Goal: Information Seeking & Learning: Learn about a topic

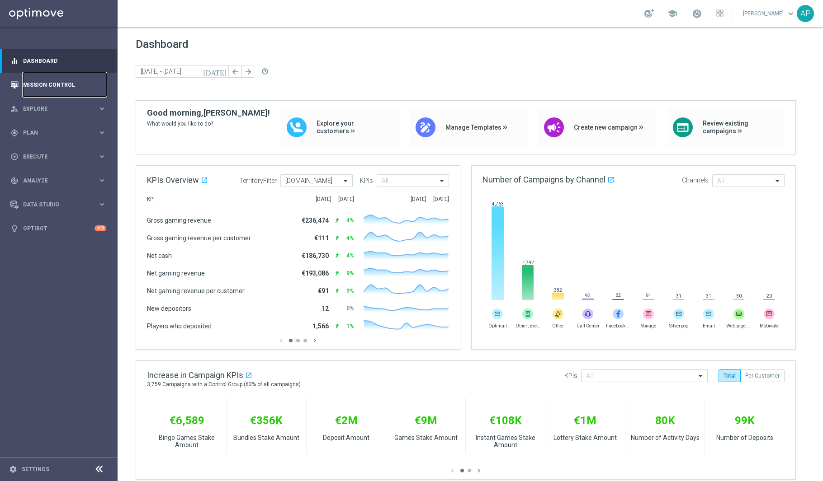
click at [45, 79] on link "Mission Control" at bounding box center [64, 85] width 83 height 24
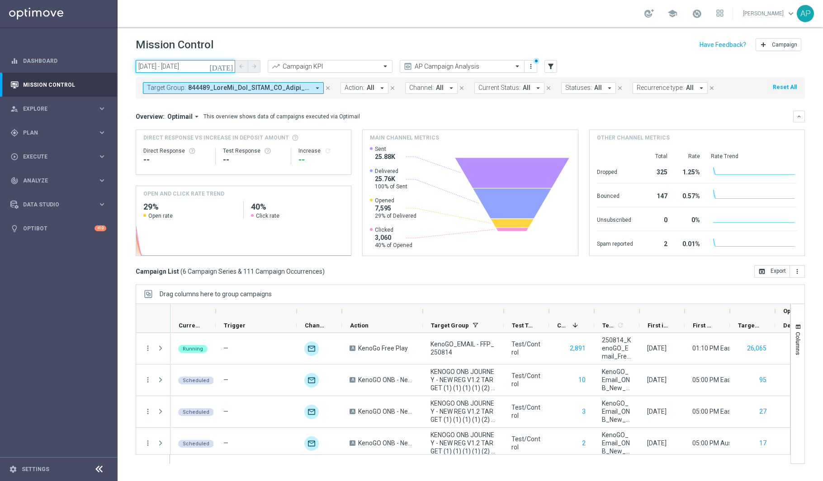
drag, startPoint x: 212, startPoint y: 66, endPoint x: 216, endPoint y: 65, distance: 4.6
click at [212, 66] on input "14 Aug 2025 - 18 Sep 2025" at bounding box center [185, 66] width 99 height 13
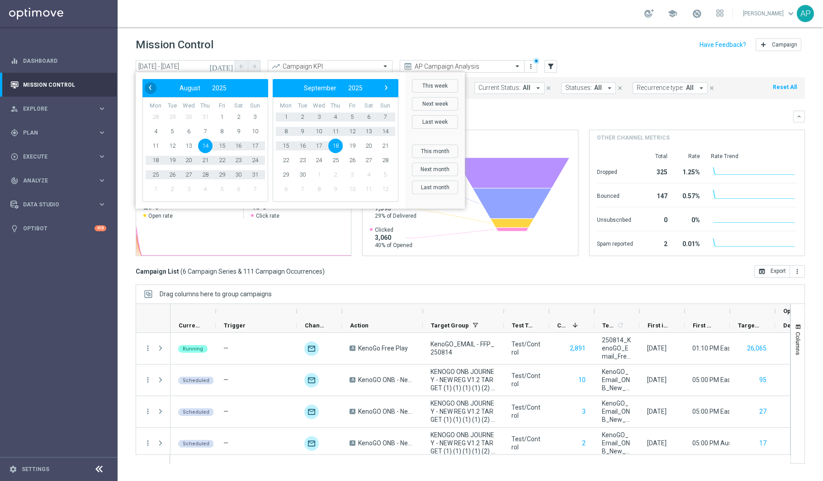
click at [154, 87] on span "‹" at bounding box center [150, 88] width 12 height 12
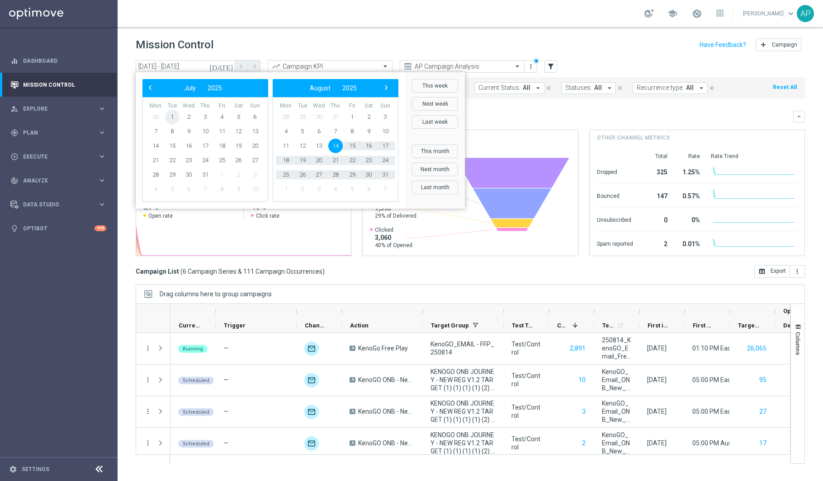
click at [175, 118] on span "1" at bounding box center [172, 117] width 14 height 14
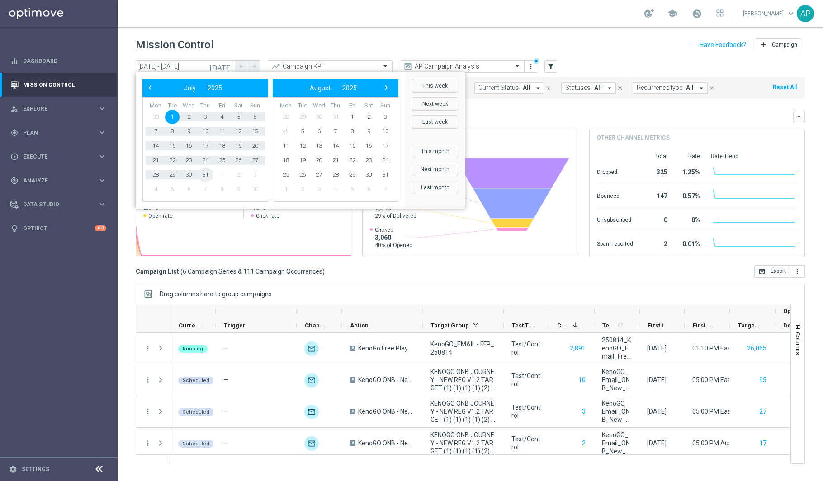
click at [203, 173] on span "31" at bounding box center [205, 175] width 14 height 14
type input "01 Jul 2025 - 31 Jul 2025"
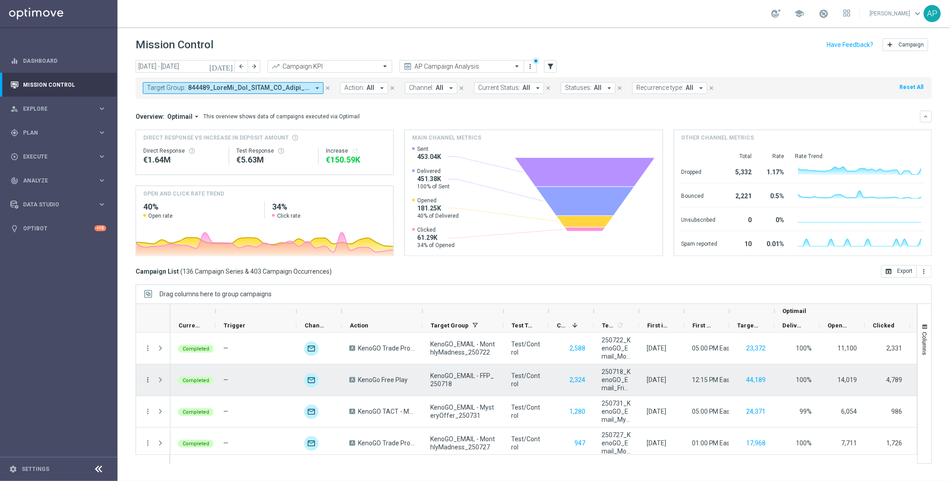
click at [148, 381] on icon "more_vert" at bounding box center [148, 380] width 8 height 8
click at [187, 328] on div "bar_chart Go to Campaign Analysis" at bounding box center [203, 324] width 102 height 13
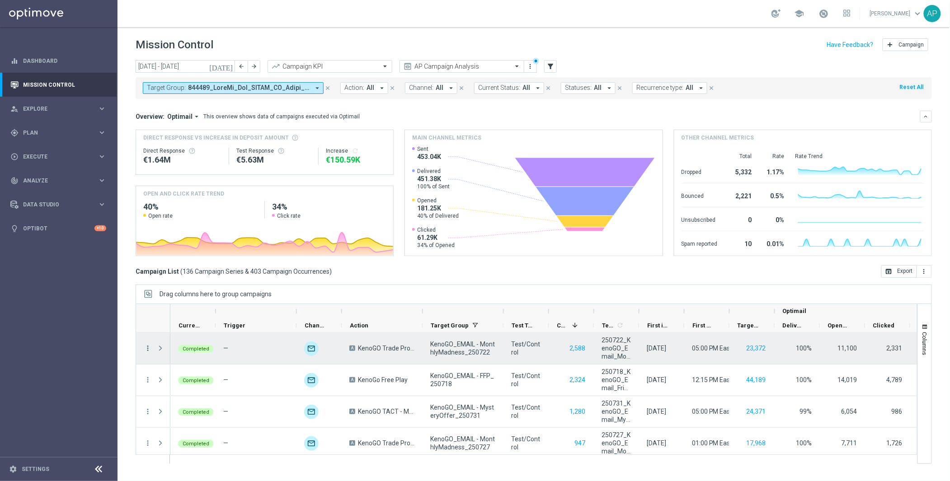
click at [146, 349] on icon "more_vert" at bounding box center [148, 348] width 8 height 8
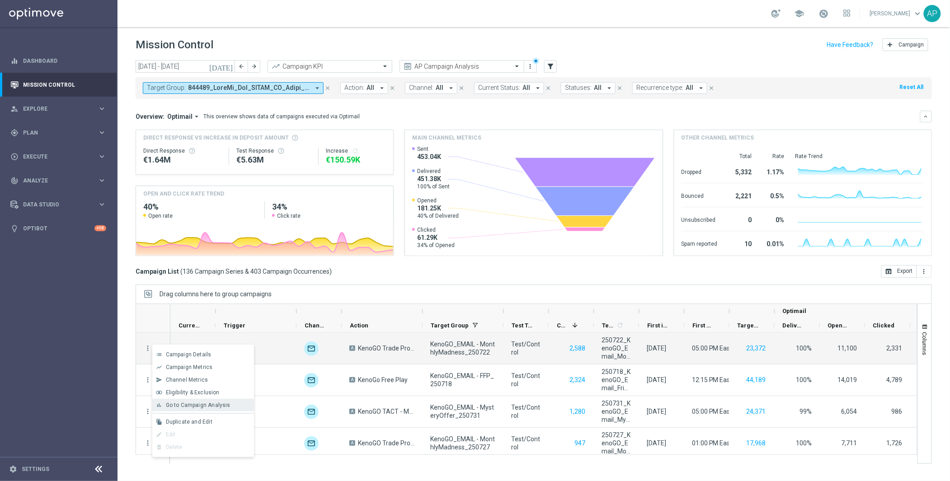
click at [174, 406] on span "Go to Campaign Analysis" at bounding box center [198, 405] width 65 height 6
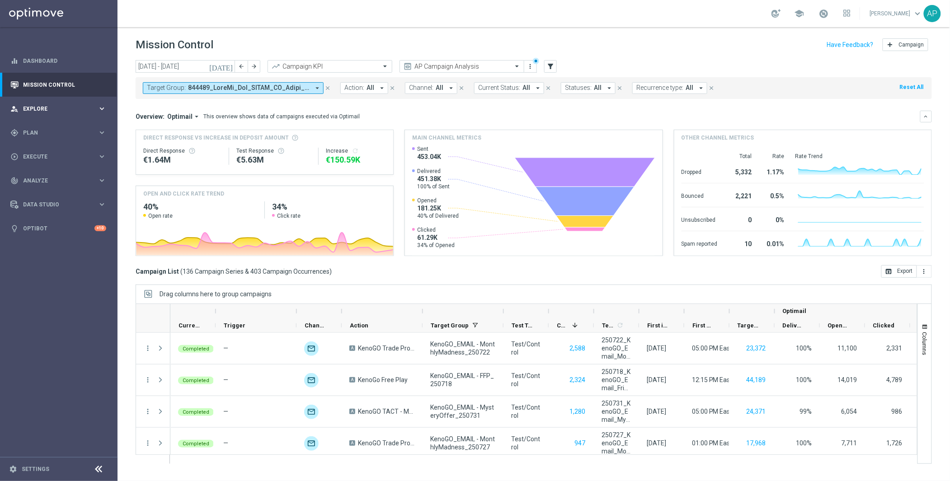
click at [62, 105] on div "person_search Explore" at bounding box center [53, 109] width 87 height 8
click at [39, 243] on span "Plan" at bounding box center [60, 241] width 75 height 5
click at [43, 181] on span "Templates" at bounding box center [56, 178] width 65 height 5
click at [45, 193] on link "Optimail" at bounding box center [61, 192] width 66 height 7
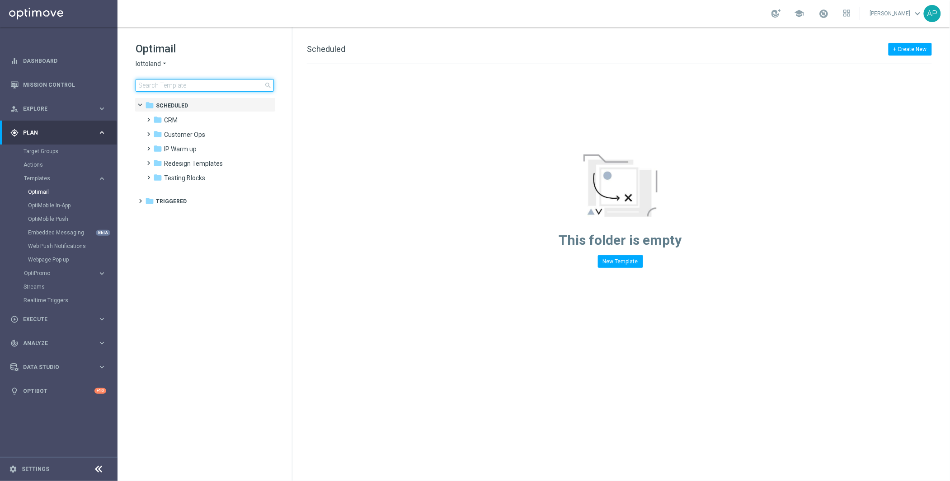
click at [204, 87] on input at bounding box center [205, 85] width 138 height 13
click at [165, 65] on icon "arrow_drop_down" at bounding box center [164, 64] width 7 height 9
click at [165, 83] on div "KenoGO" at bounding box center [170, 85] width 68 height 11
click at [172, 90] on input at bounding box center [205, 85] width 138 height 13
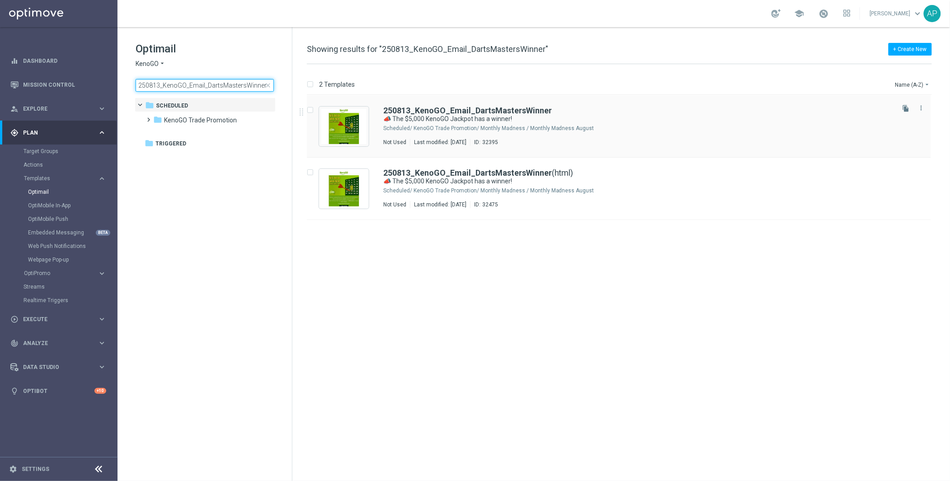
type input "250813_KenoGO_Email_DartsMastersWinner"
click at [655, 134] on div "250813_KenoGO_Email_DartsMastersWinner 📣 The $5,000 KenoGO Jackpot has a winner…" at bounding box center [638, 126] width 510 height 39
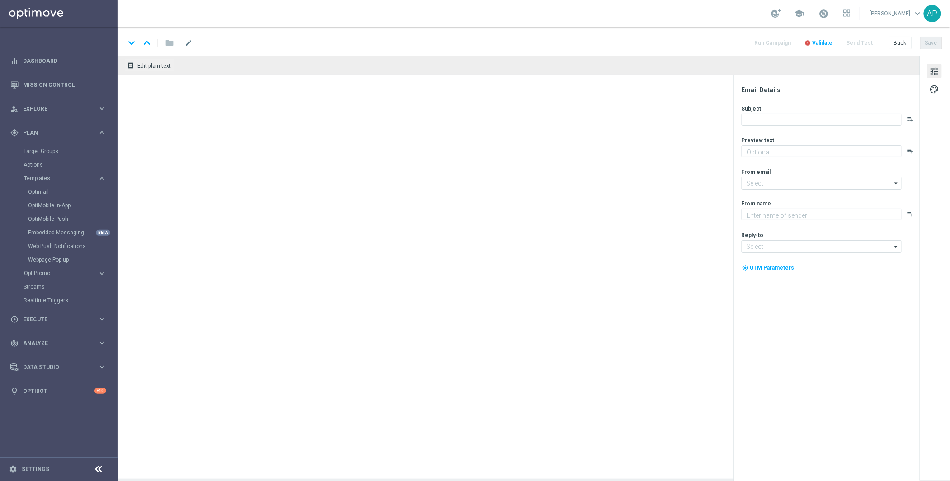
type textarea "See who won & watch all of the highlights"
type input "mail@crm.kenogo.com.au"
type textarea "KenoGO"
type input "support@kenogo.com.au"
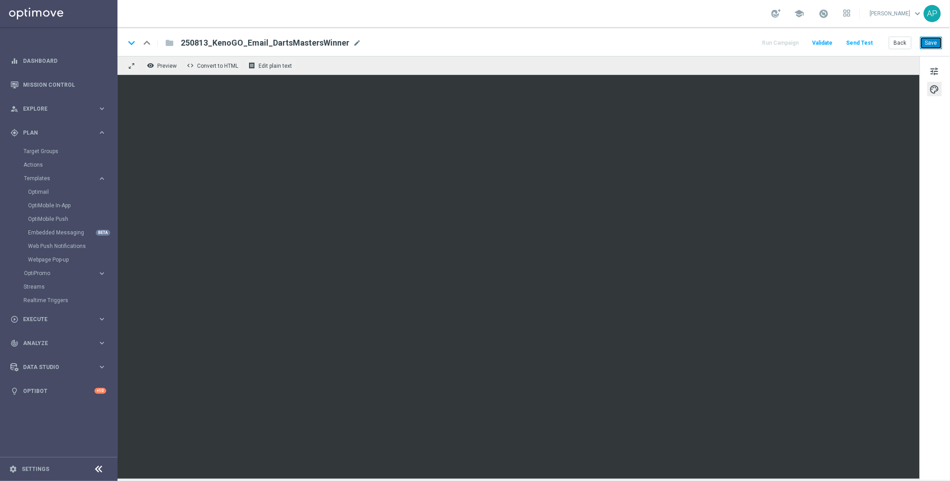
click at [822, 39] on button "Save" at bounding box center [931, 43] width 22 height 13
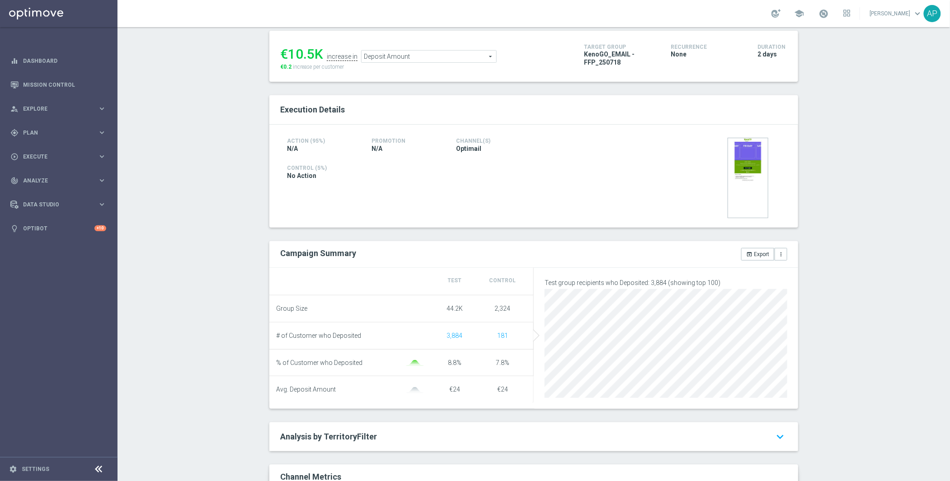
scroll to position [118, 0]
click at [413, 55] on span "Deposit Amount" at bounding box center [429, 57] width 135 height 12
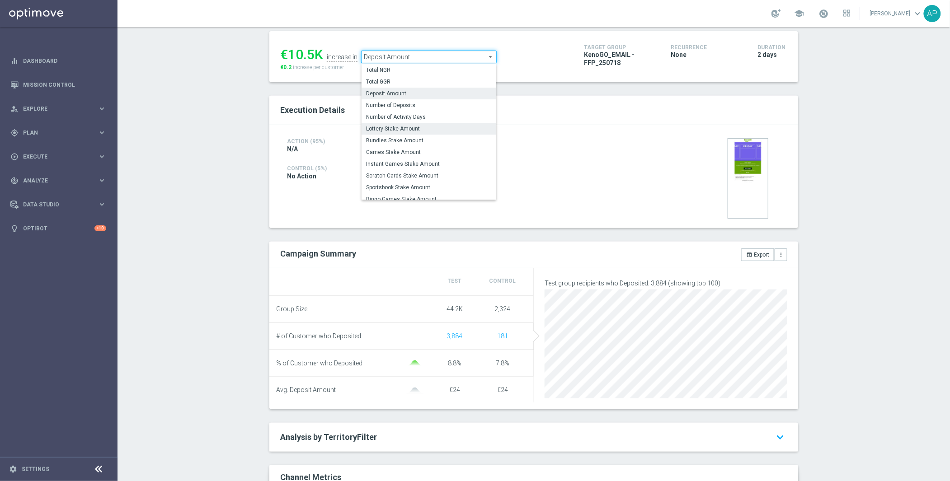
click at [409, 125] on label "Lottery Stake Amount" at bounding box center [429, 129] width 135 height 12
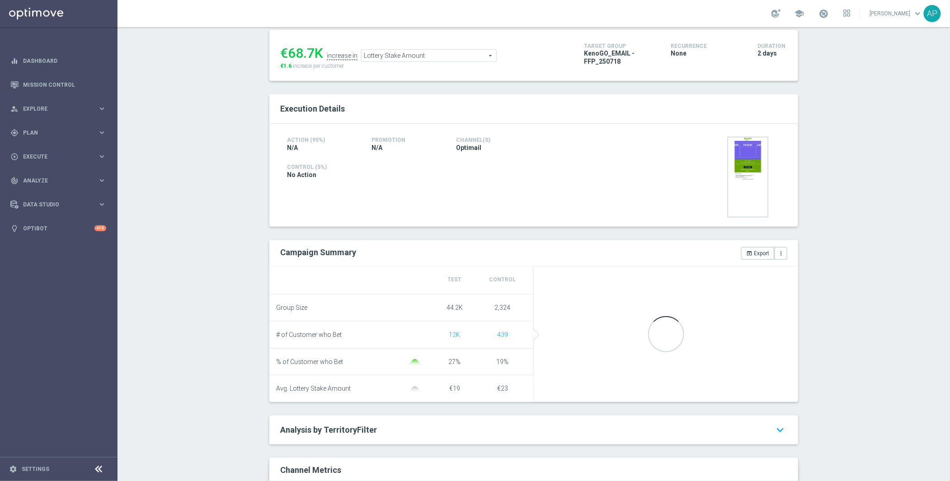
scroll to position [120, 0]
click at [503, 247] on div "Campaign Summary" at bounding box center [403, 251] width 260 height 11
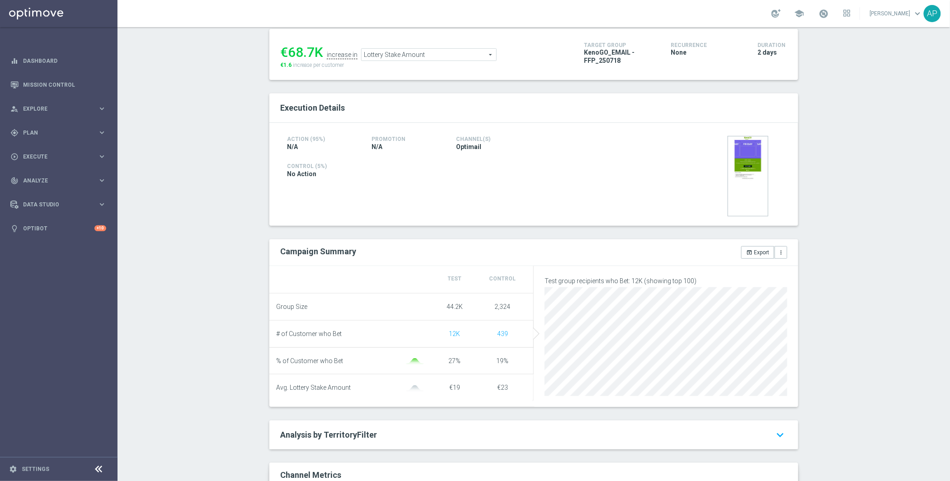
drag, startPoint x: 277, startPoint y: 250, endPoint x: 412, endPoint y: 250, distance: 135.2
click at [387, 258] on div "Campaign Summary open_in_browser Export more_vert" at bounding box center [533, 252] width 521 height 13
click at [689, 151] on div at bounding box center [703, 176] width 136 height 85
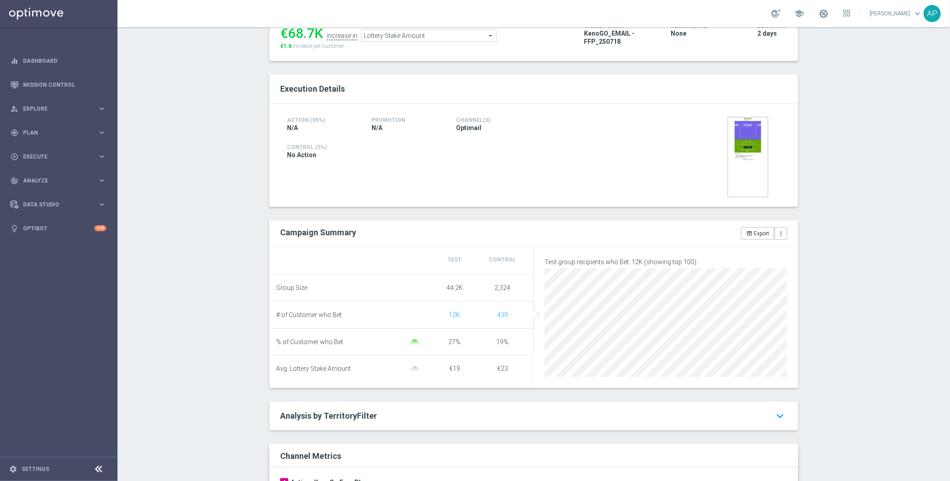
scroll to position [141, 0]
click at [478, 277] on li "Group Size 44.2K 2,324" at bounding box center [401, 286] width 264 height 27
drag, startPoint x: 506, startPoint y: 312, endPoint x: 491, endPoint y: 312, distance: 14.9
click at [492, 311] on div "439" at bounding box center [503, 313] width 48 height 8
drag, startPoint x: 463, startPoint y: 316, endPoint x: 438, endPoint y: 314, distance: 25.8
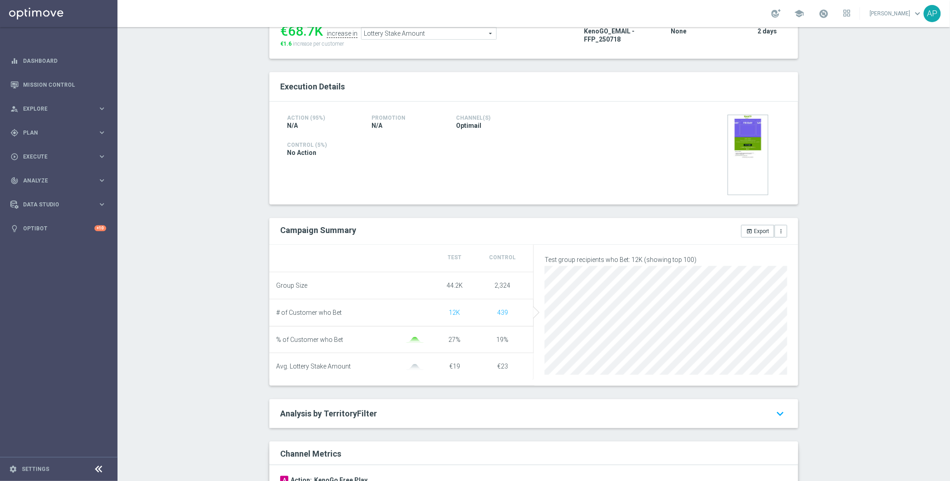
click at [438, 314] on div "12K" at bounding box center [455, 313] width 48 height 8
drag, startPoint x: 477, startPoint y: 346, endPoint x: 470, endPoint y: 345, distance: 7.7
click at [477, 346] on li "% of Customer who Bet 27% 19%" at bounding box center [401, 340] width 264 height 27
drag, startPoint x: 338, startPoint y: 341, endPoint x: 290, endPoint y: 336, distance: 47.7
click at [276, 337] on div "% of Customer who Bet" at bounding box center [353, 340] width 155 height 8
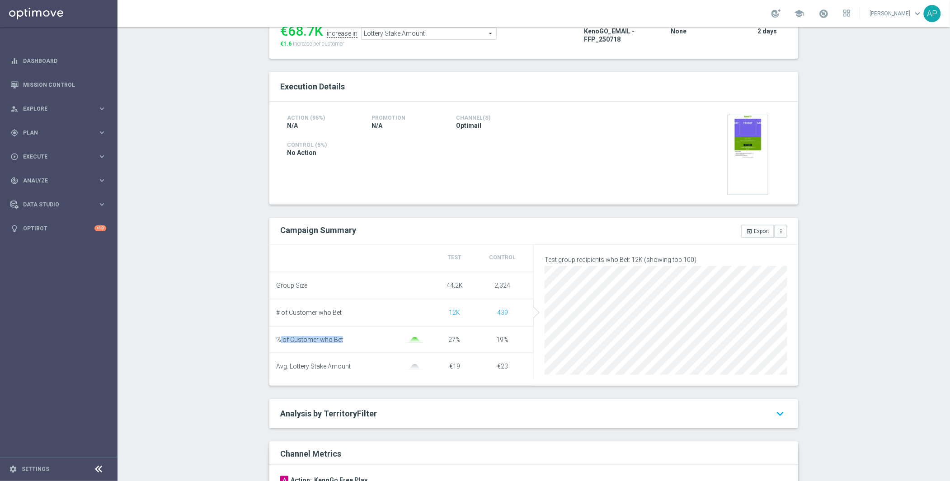
drag, startPoint x: 458, startPoint y: 311, endPoint x: 442, endPoint y: 311, distance: 15.8
click at [442, 311] on div "12K" at bounding box center [455, 313] width 48 height 8
drag, startPoint x: 459, startPoint y: 289, endPoint x: 439, endPoint y: 288, distance: 19.9
click at [439, 288] on div "44.2K" at bounding box center [455, 286] width 48 height 8
drag, startPoint x: 505, startPoint y: 340, endPoint x: 462, endPoint y: 340, distance: 43.4
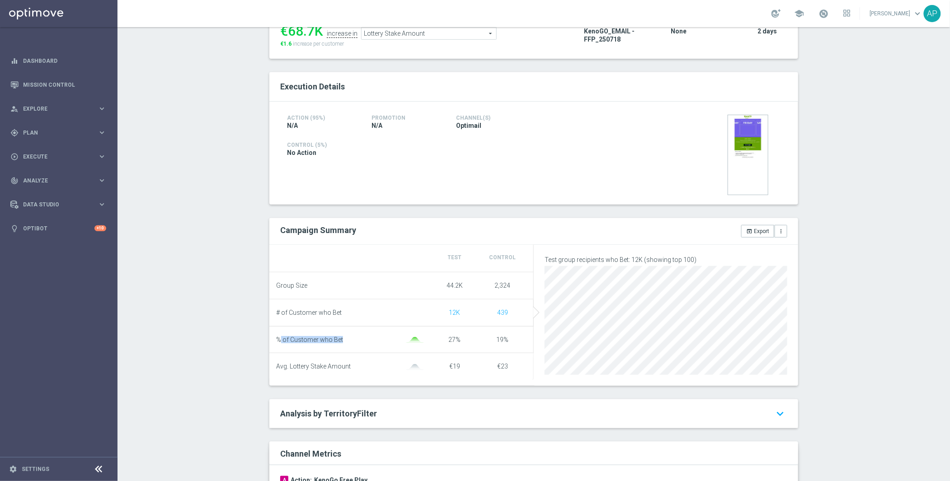
click at [462, 340] on li "% of Customer who Bet 27% 19%" at bounding box center [401, 340] width 264 height 27
drag, startPoint x: 454, startPoint y: 339, endPoint x: 445, endPoint y: 338, distance: 9.1
click at [449, 338] on span "27%" at bounding box center [455, 339] width 12 height 7
click at [461, 373] on li "Avg. Lottery Stake Amount €19 €23" at bounding box center [401, 367] width 264 height 27
drag, startPoint x: 502, startPoint y: 367, endPoint x: 494, endPoint y: 368, distance: 8.1
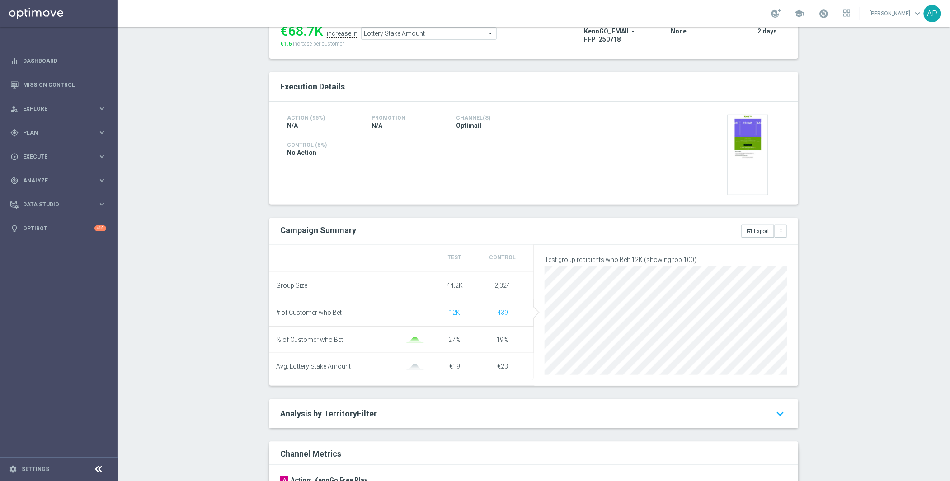
click at [497, 368] on span "€23" at bounding box center [502, 366] width 11 height 7
drag, startPoint x: 458, startPoint y: 316, endPoint x: 443, endPoint y: 313, distance: 16.2
click at [443, 313] on div "12K" at bounding box center [455, 313] width 48 height 8
drag, startPoint x: 456, startPoint y: 365, endPoint x: 445, endPoint y: 366, distance: 10.4
click at [445, 366] on div "€19" at bounding box center [455, 367] width 48 height 8
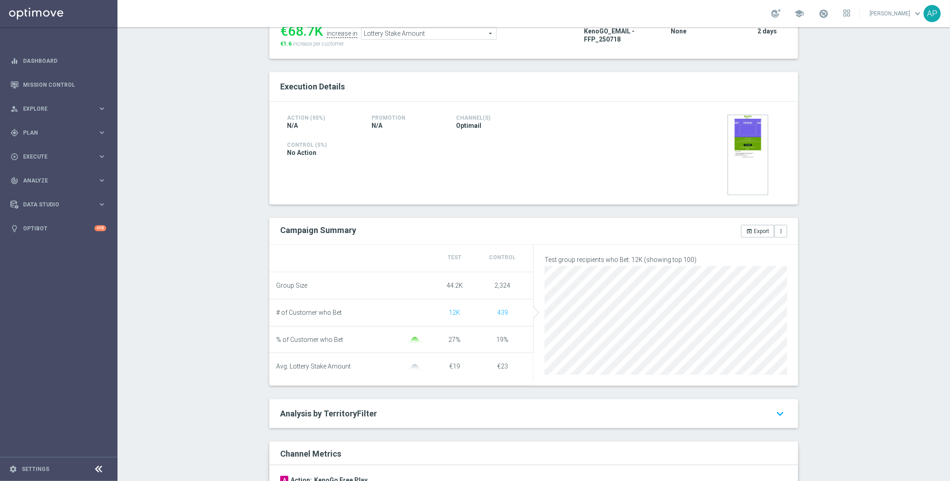
click at [428, 396] on div "Execution Details Action (95%) N/A Promotion N/A Channel(s) Optimail" at bounding box center [533, 349] width 529 height 555
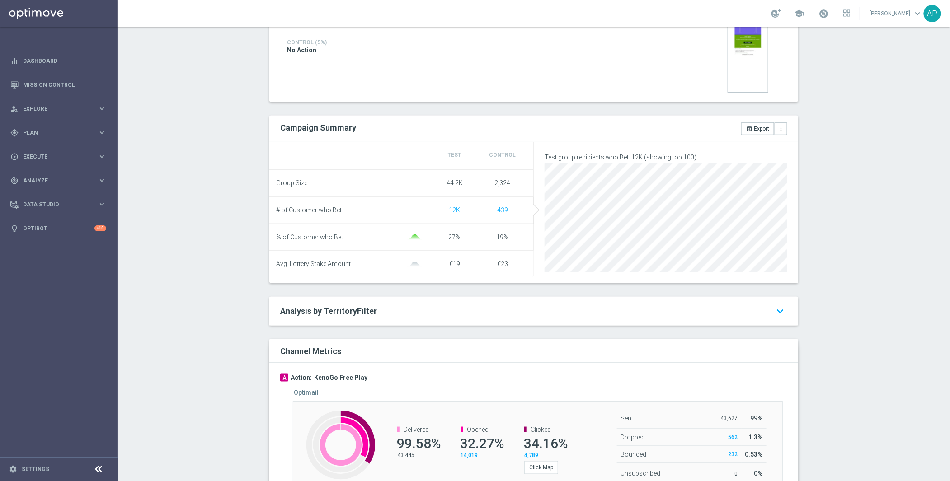
scroll to position [316, 0]
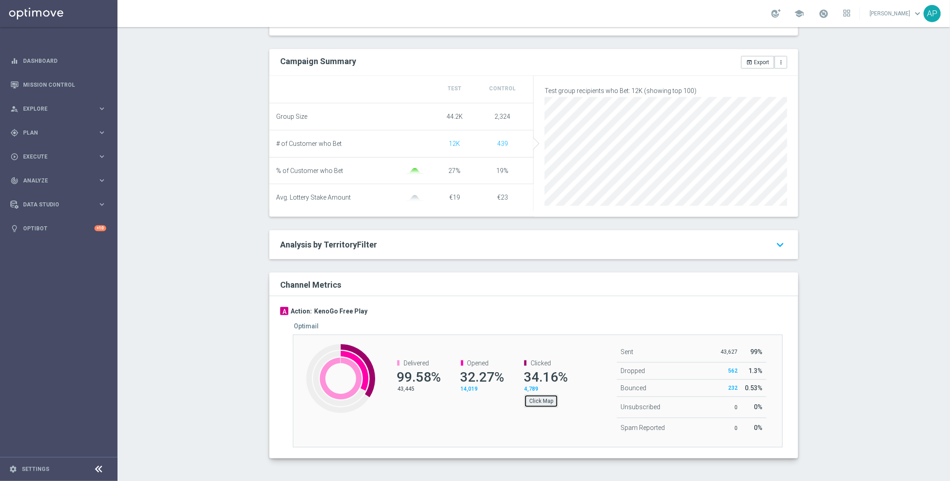
click at [539, 403] on button "Click Map" at bounding box center [541, 401] width 34 height 13
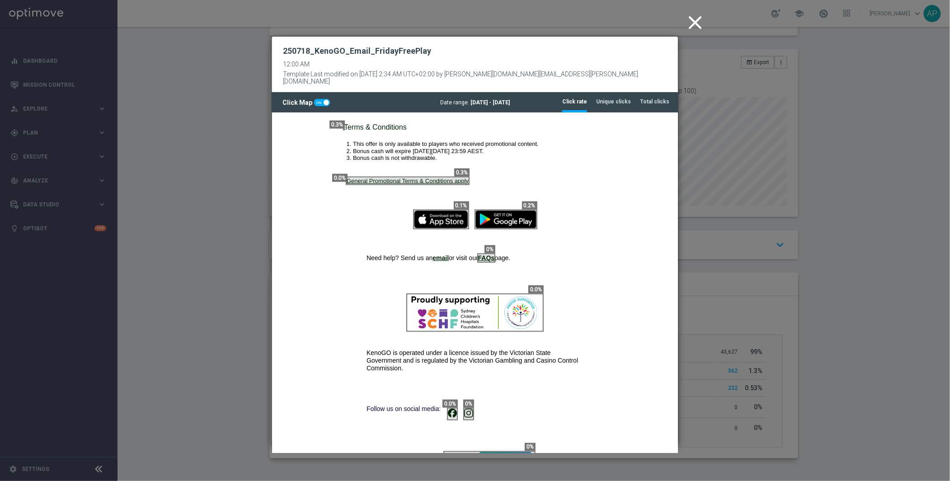
scroll to position [562, 0]
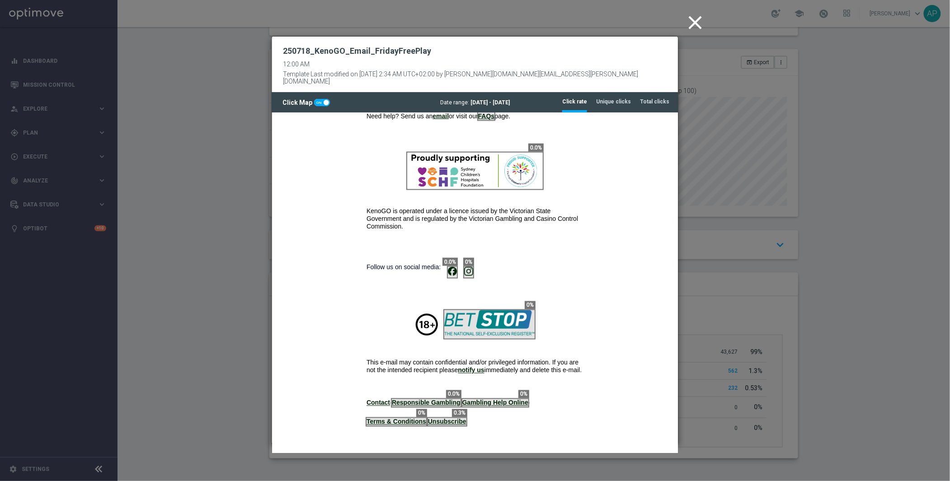
click at [697, 20] on icon "close" at bounding box center [695, 22] width 23 height 23
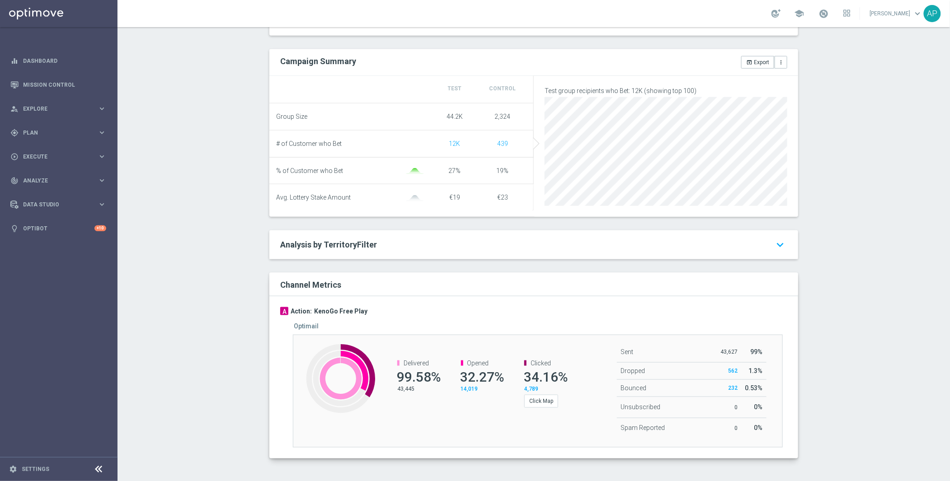
scroll to position [0, 0]
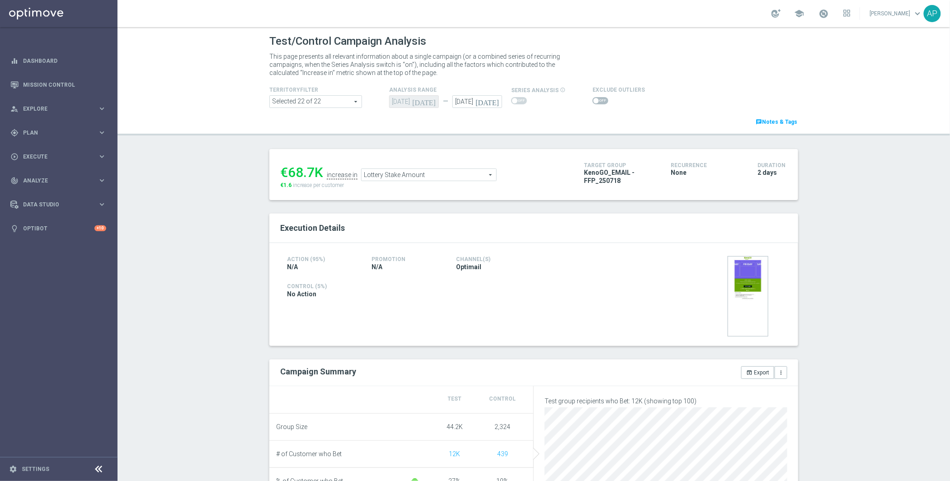
click at [399, 176] on span "Lottery Stake Amount" at bounding box center [429, 175] width 135 height 12
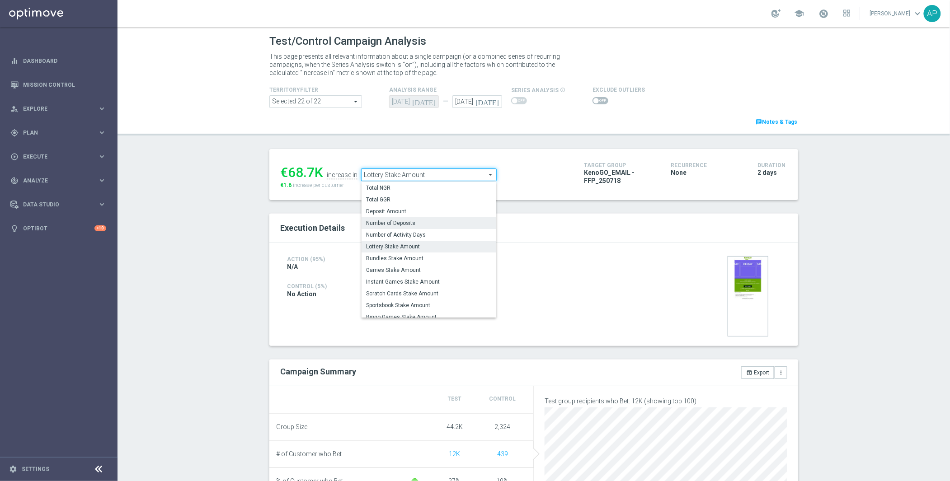
click at [403, 222] on span "Number of Deposits" at bounding box center [429, 223] width 126 height 7
type input "Number of Deposits"
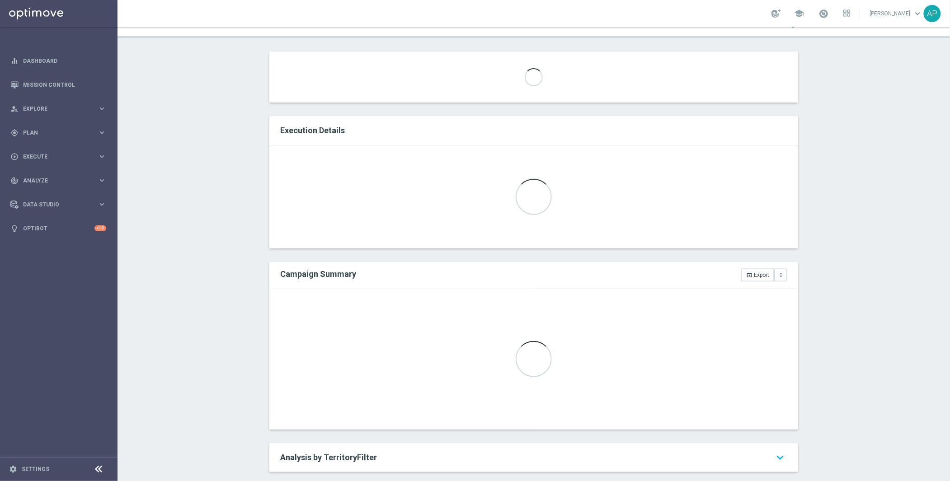
scroll to position [100, 0]
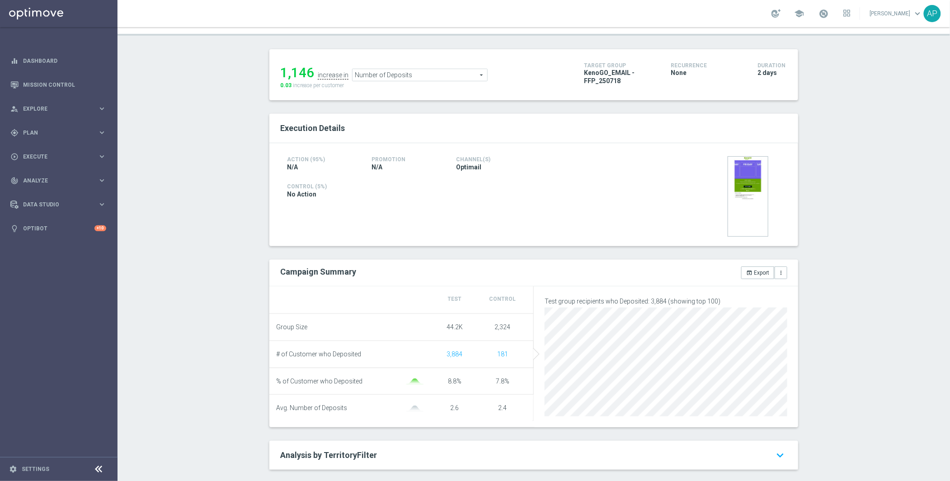
drag, startPoint x: 447, startPoint y: 327, endPoint x: 457, endPoint y: 325, distance: 11.0
click at [454, 325] on span "44.2K" at bounding box center [455, 327] width 16 height 7
click at [460, 325] on div "44.2K" at bounding box center [455, 328] width 48 height 8
drag, startPoint x: 462, startPoint y: 326, endPoint x: 439, endPoint y: 326, distance: 23.1
click at [439, 326] on div "44.2K" at bounding box center [455, 328] width 48 height 8
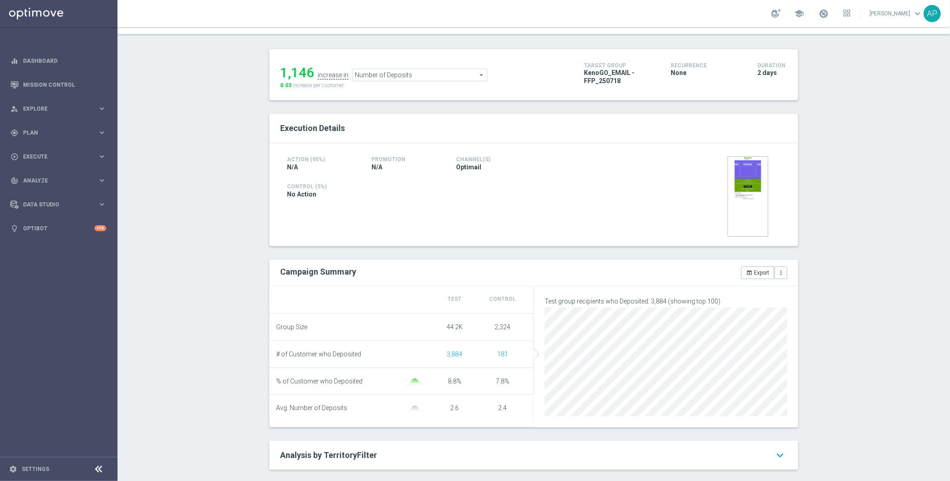
click at [459, 328] on div "44.2K" at bounding box center [455, 328] width 48 height 8
drag, startPoint x: 458, startPoint y: 328, endPoint x: 443, endPoint y: 328, distance: 14.9
click at [443, 328] on div "44.2K" at bounding box center [455, 328] width 48 height 8
drag, startPoint x: 456, startPoint y: 410, endPoint x: 446, endPoint y: 409, distance: 9.6
click at [446, 409] on div "2.6" at bounding box center [455, 409] width 48 height 8
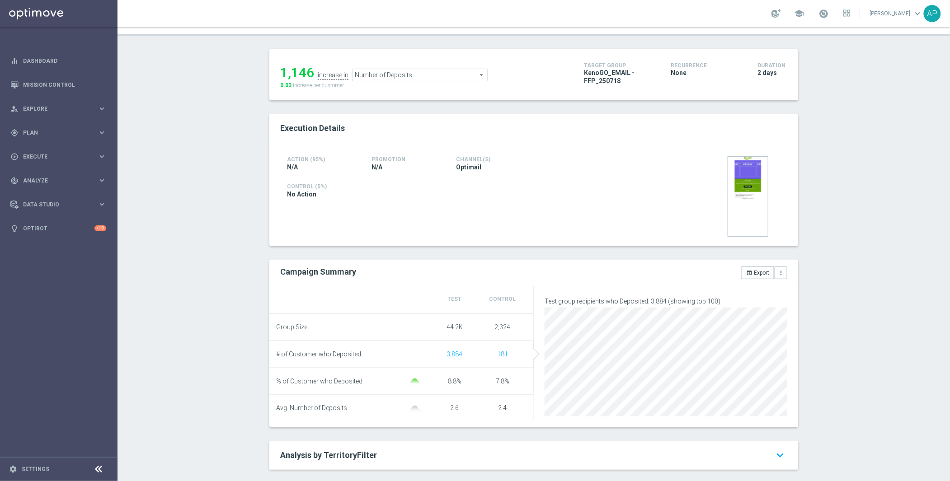
drag, startPoint x: 429, startPoint y: 410, endPoint x: 461, endPoint y: 410, distance: 32.1
click at [448, 411] on div "2.6" at bounding box center [455, 409] width 48 height 8
drag, startPoint x: 461, startPoint y: 356, endPoint x: 448, endPoint y: 378, distance: 26.0
click at [445, 355] on div "3,884" at bounding box center [455, 355] width 48 height 8
drag, startPoint x: 447, startPoint y: 412, endPoint x: 468, endPoint y: 409, distance: 21.5
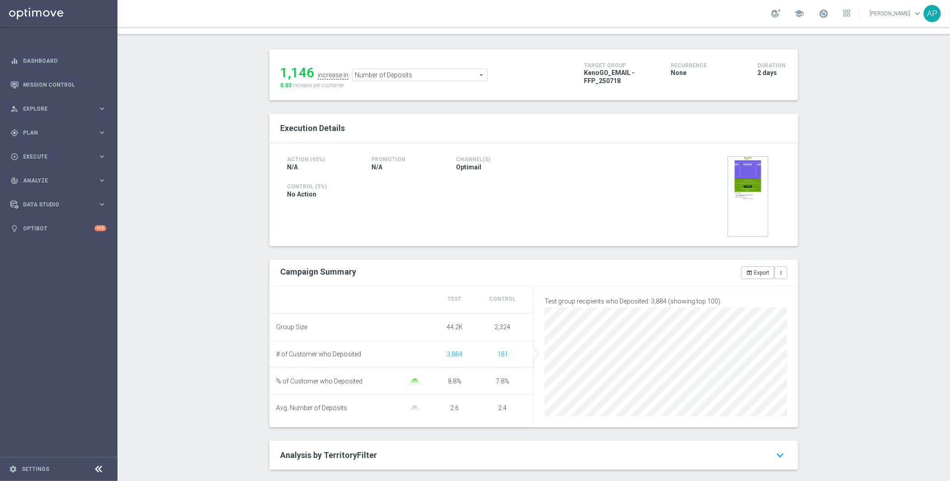
click at [458, 409] on div "2.6" at bounding box center [455, 409] width 48 height 8
click at [479, 409] on div "2.4" at bounding box center [503, 409] width 48 height 8
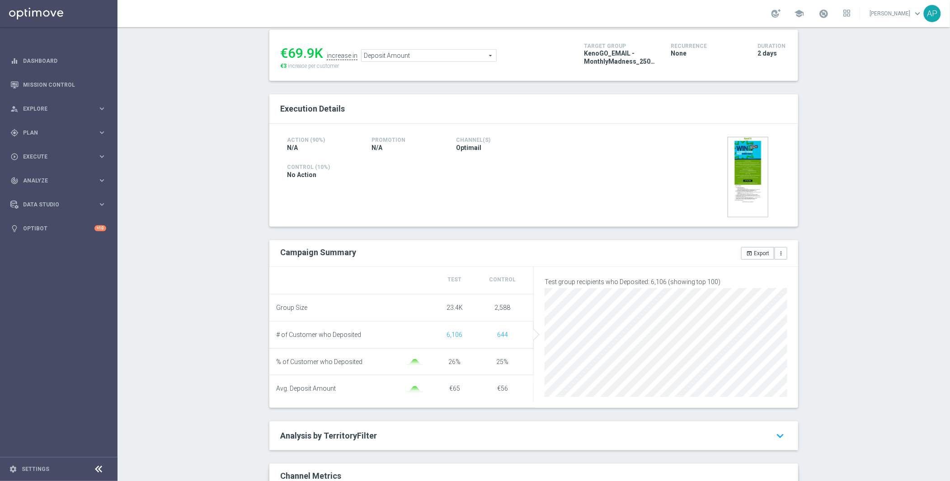
scroll to position [52, 0]
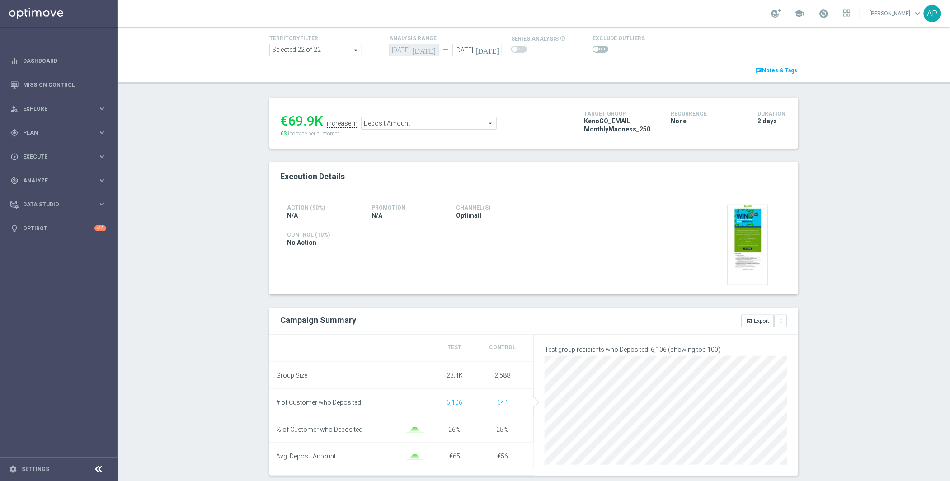
click at [404, 125] on span "Deposit Amount" at bounding box center [429, 124] width 135 height 12
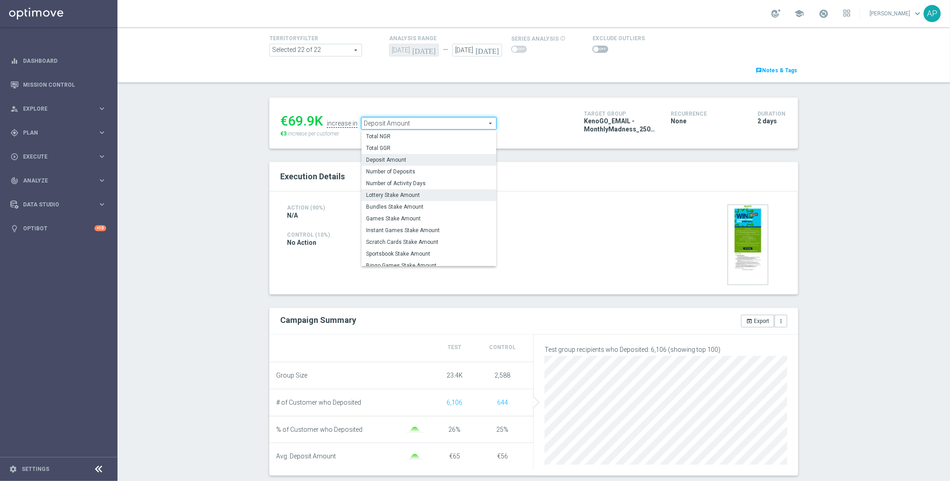
click at [402, 196] on span "Lottery Stake Amount" at bounding box center [429, 195] width 126 height 7
type input "Lottery Stake Amount"
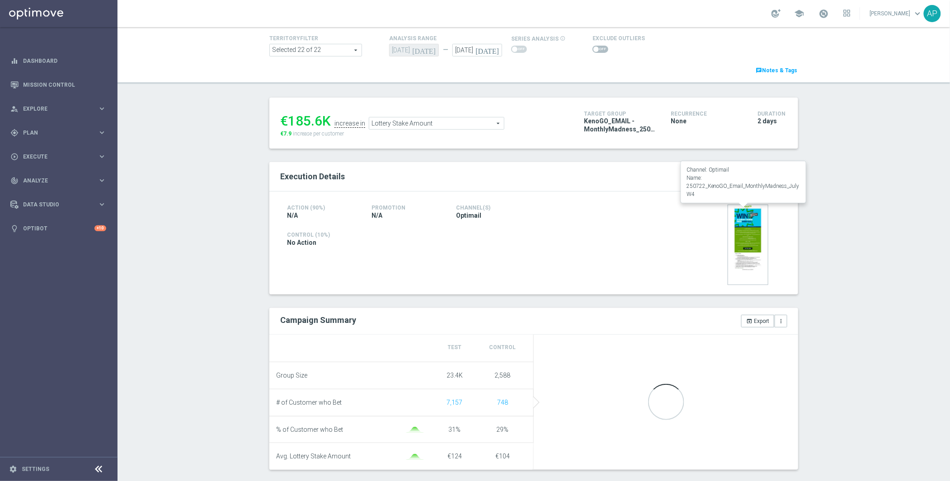
click at [739, 239] on img at bounding box center [748, 245] width 41 height 80
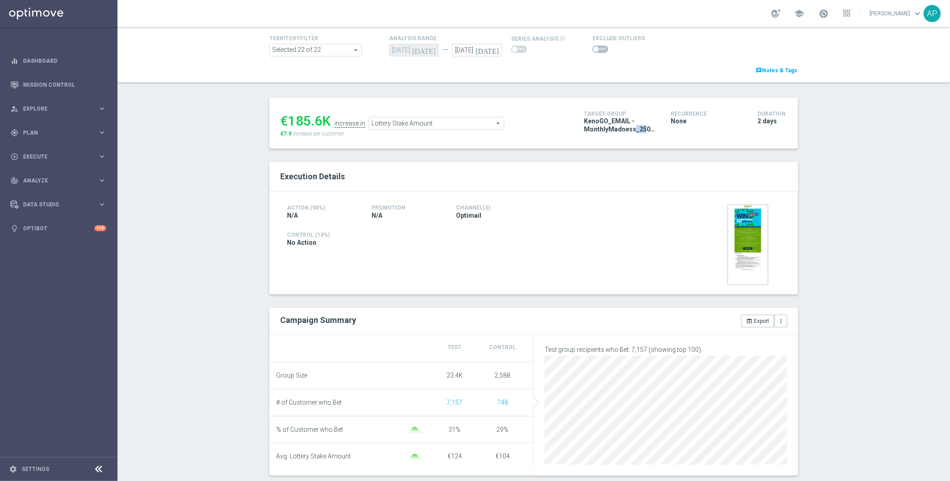
drag, startPoint x: 598, startPoint y: 130, endPoint x: 608, endPoint y: 130, distance: 10.4
click at [608, 130] on span "KenoGO_EMAIL - MonthlyMadness_250722" at bounding box center [620, 125] width 73 height 16
drag, startPoint x: 614, startPoint y: 130, endPoint x: 593, endPoint y: 168, distance: 43.3
click at [614, 130] on span "KenoGO_EMAIL - MonthlyMadness_250722" at bounding box center [620, 125] width 73 height 16
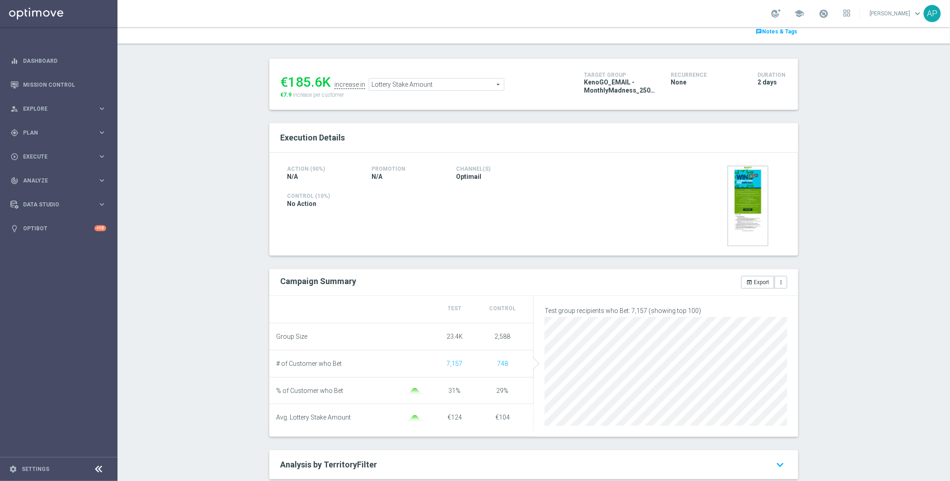
scroll to position [105, 0]
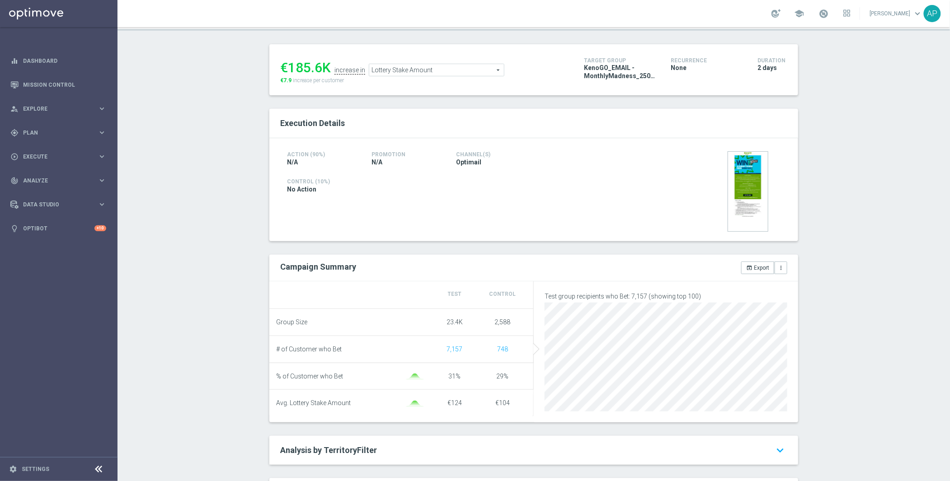
drag, startPoint x: 495, startPoint y: 379, endPoint x: 522, endPoint y: 378, distance: 27.1
click at [522, 378] on div "29%" at bounding box center [503, 377] width 48 height 8
click at [491, 378] on div "29%" at bounding box center [503, 377] width 48 height 8
drag, startPoint x: 493, startPoint y: 379, endPoint x: 504, endPoint y: 370, distance: 14.1
click at [503, 378] on span "29%" at bounding box center [503, 376] width 12 height 7
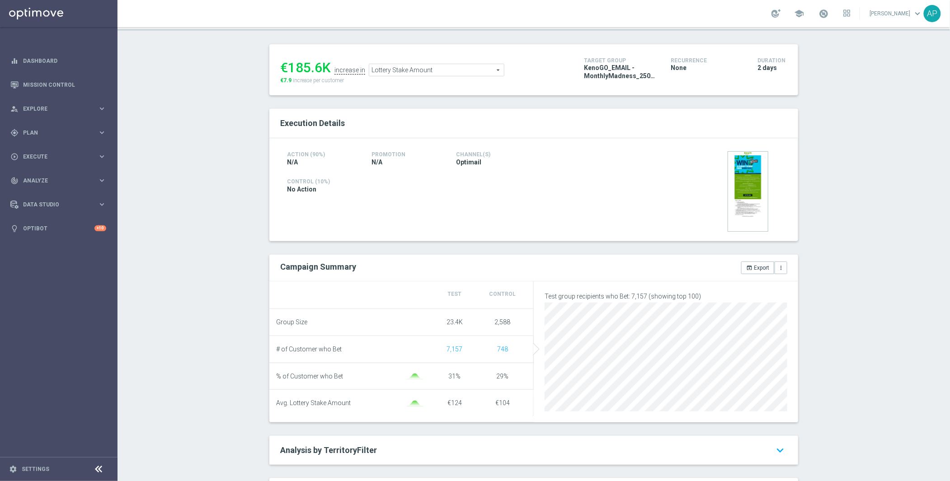
drag, startPoint x: 457, startPoint y: 379, endPoint x: 443, endPoint y: 379, distance: 14.0
click at [443, 379] on div "31%" at bounding box center [455, 377] width 48 height 8
drag, startPoint x: 462, startPoint y: 347, endPoint x: 434, endPoint y: 350, distance: 28.2
click at [434, 350] on div "7,157" at bounding box center [455, 350] width 48 height 8
click at [423, 391] on li "% of Customer who Bet 31% 29%" at bounding box center [401, 376] width 264 height 27
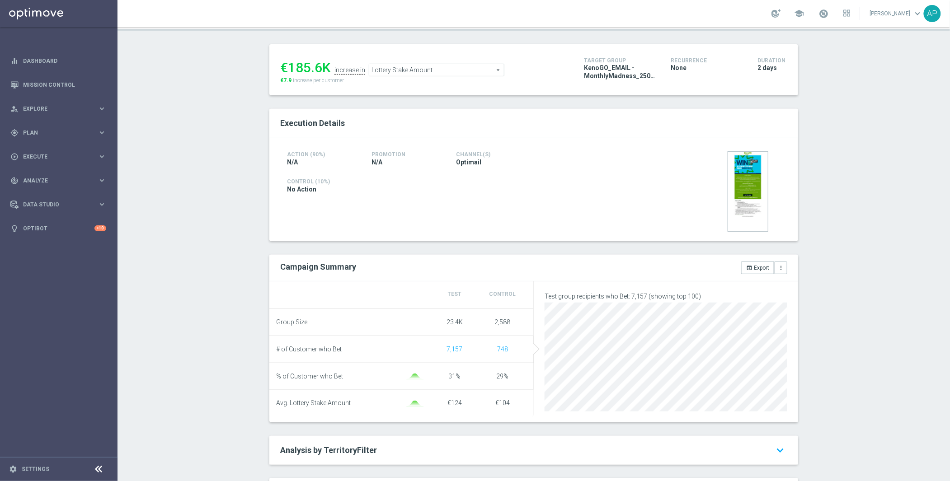
drag, startPoint x: 458, startPoint y: 405, endPoint x: 447, endPoint y: 400, distance: 11.9
click at [442, 403] on div "€124" at bounding box center [455, 404] width 48 height 8
drag, startPoint x: 489, startPoint y: 402, endPoint x: 513, endPoint y: 404, distance: 24.1
click at [513, 404] on div "€104" at bounding box center [503, 404] width 48 height 8
click at [459, 405] on div "€124" at bounding box center [455, 404] width 48 height 8
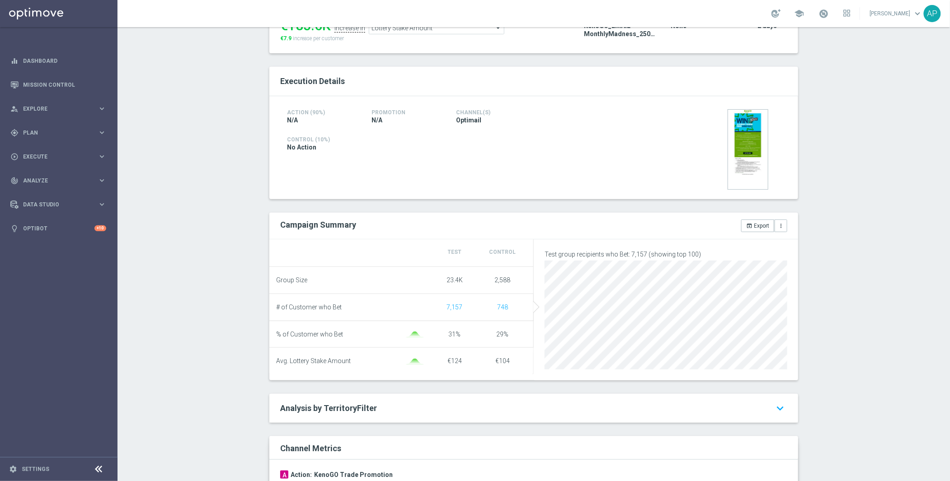
scroll to position [174, 0]
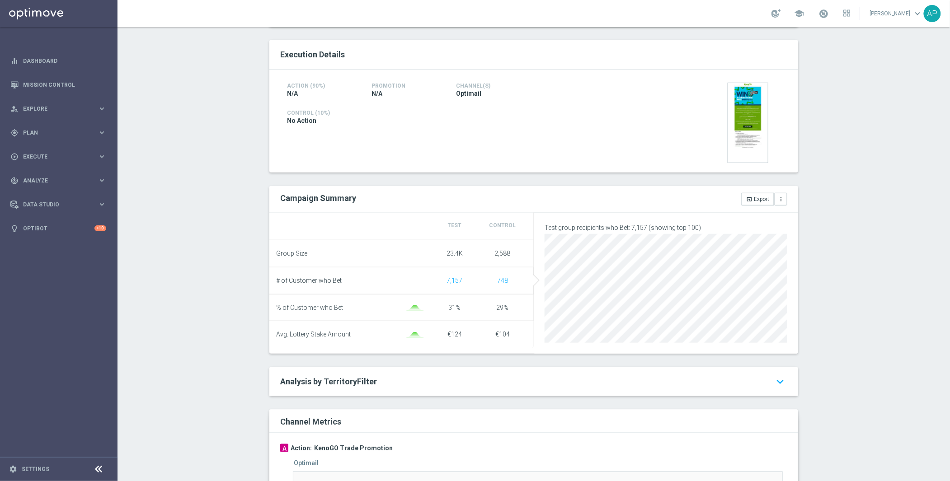
drag, startPoint x: 443, startPoint y: 308, endPoint x: 506, endPoint y: 307, distance: 63.7
click at [504, 307] on li "% of Customer who Bet 31% 29%" at bounding box center [401, 308] width 264 height 27
click at [490, 322] on li "% of Customer who Bet 31% 29%" at bounding box center [401, 308] width 264 height 27
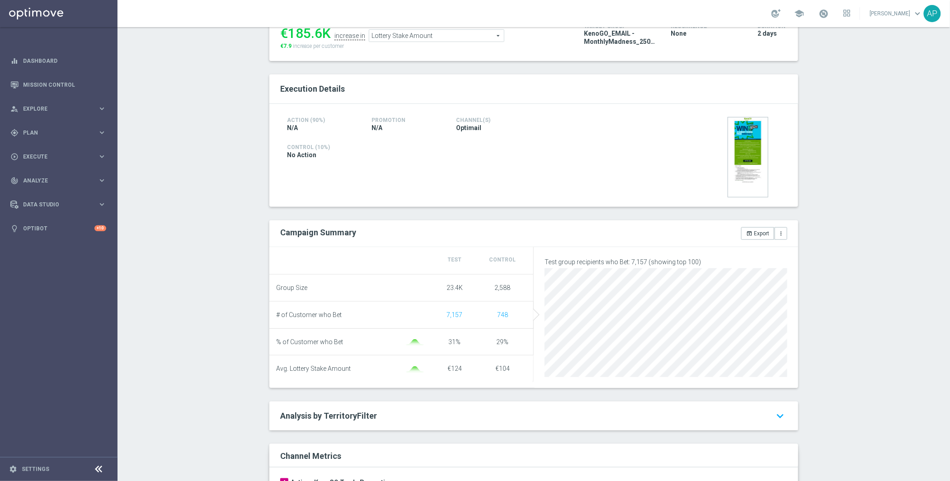
scroll to position [131, 0]
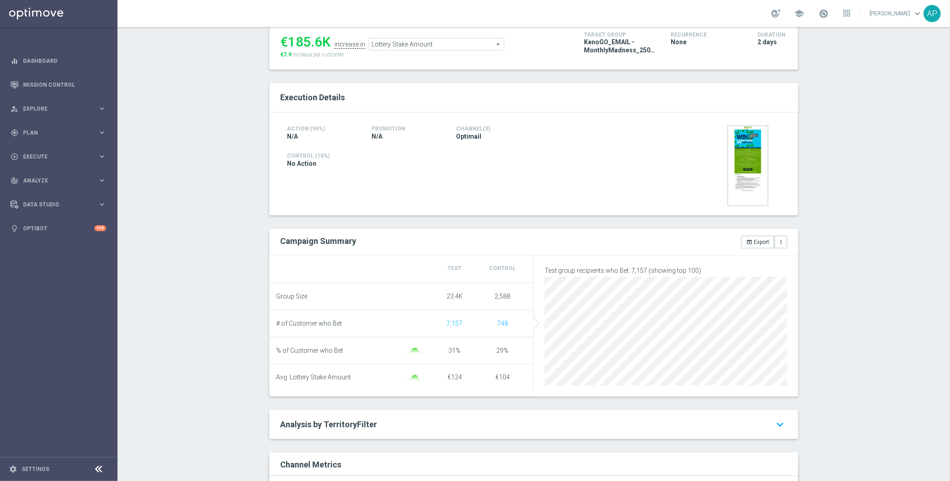
click at [606, 214] on div "Action (90%) N/A Promotion N/A Channel(s) Optimail Control (10%) No Action" at bounding box center [533, 164] width 529 height 103
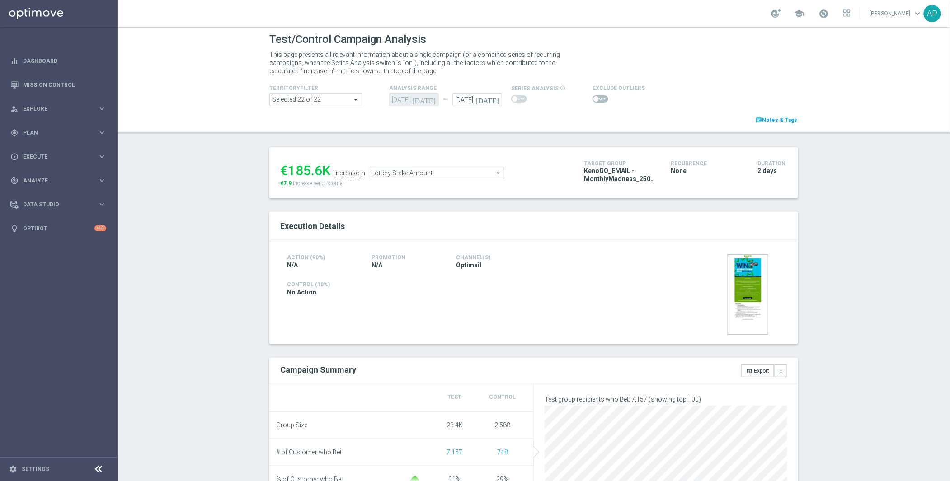
scroll to position [0, 0]
click at [593, 101] on span at bounding box center [601, 100] width 16 height 7
click at [593, 101] on input "checkbox" at bounding box center [601, 100] width 16 height 7
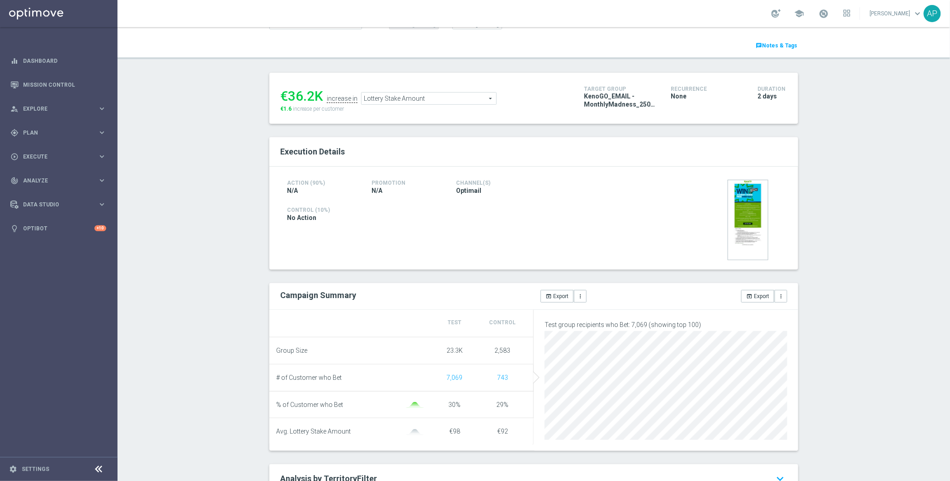
scroll to position [60, 0]
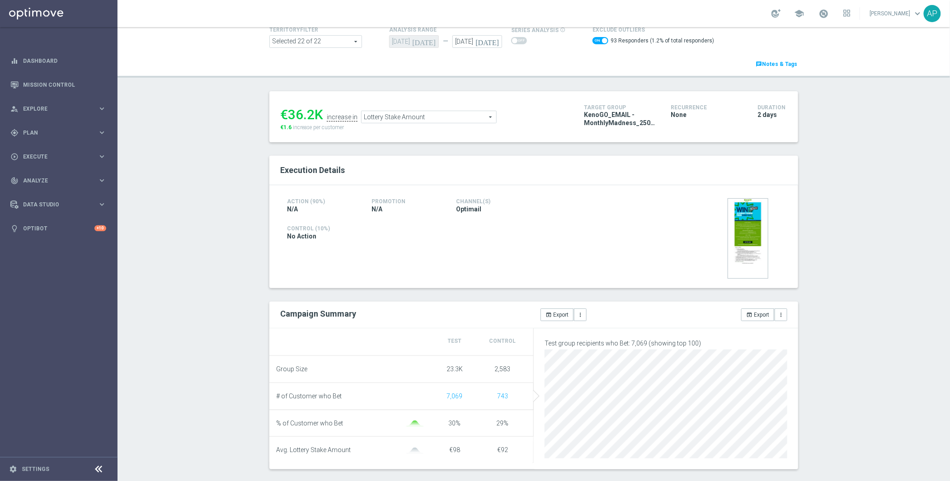
click at [453, 111] on ul "€36.2K increase in Lottery Stake Amount Lottery Stake Amount arrow_drop_down se…" at bounding box center [425, 112] width 295 height 21
click at [450, 118] on span "Lottery Stake Amount" at bounding box center [429, 117] width 135 height 12
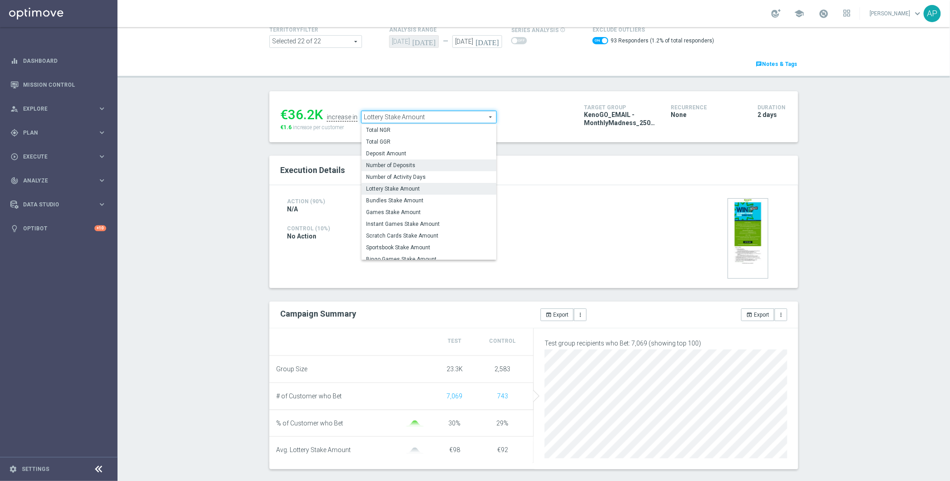
click at [401, 165] on span "Number of Deposits" at bounding box center [429, 165] width 126 height 7
checkbox input "false"
type input "Number of Deposits"
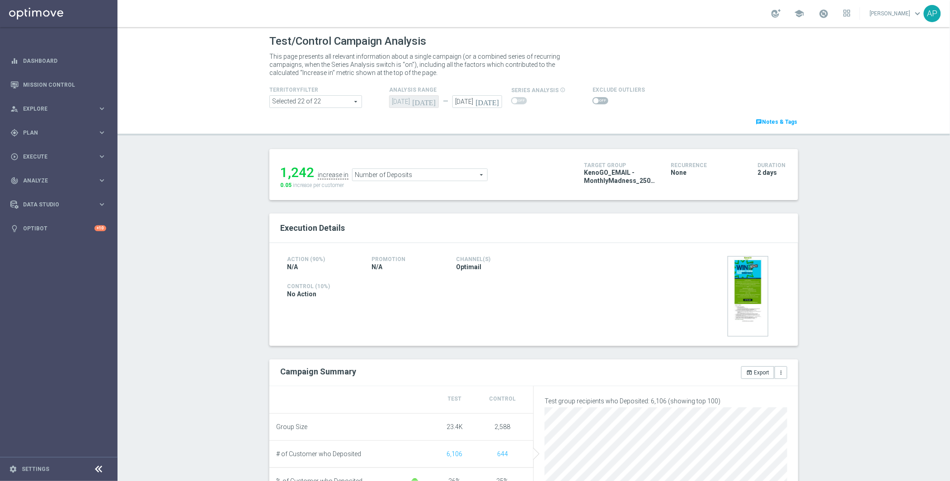
scroll to position [167, 0]
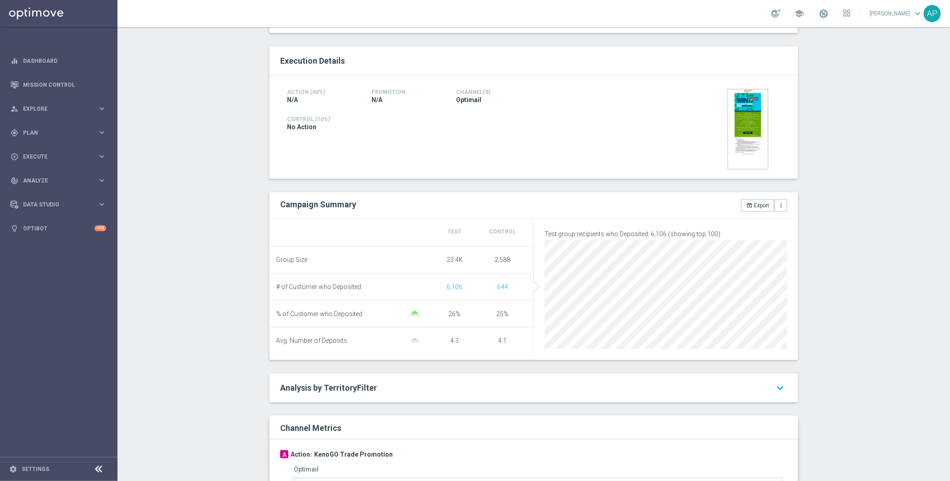
click at [528, 179] on div "Execution Details Action (90%) N/A Promotion N/A Channel(s) Optimail" at bounding box center [533, 324] width 529 height 555
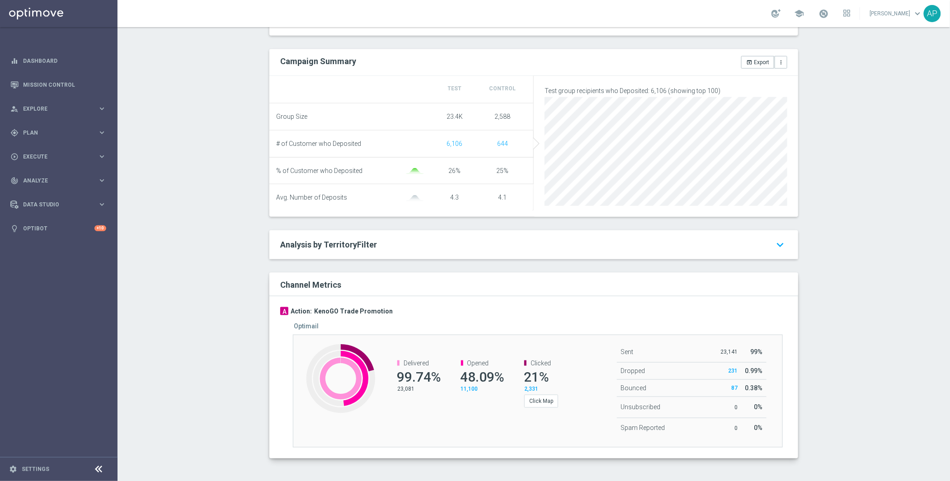
scroll to position [0, 0]
